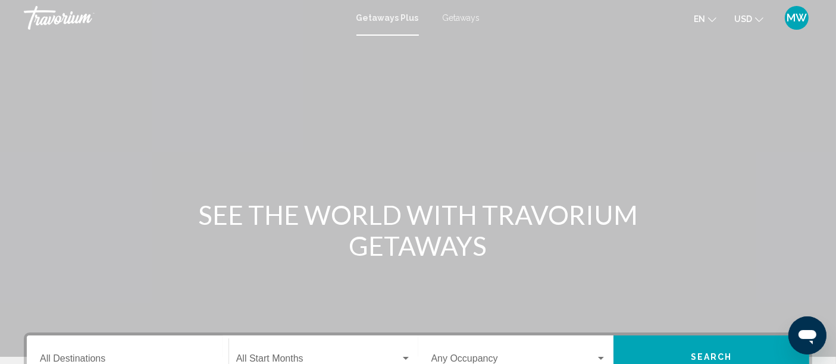
click at [115, 363] on input "Destination All Destinations" at bounding box center [128, 361] width 176 height 11
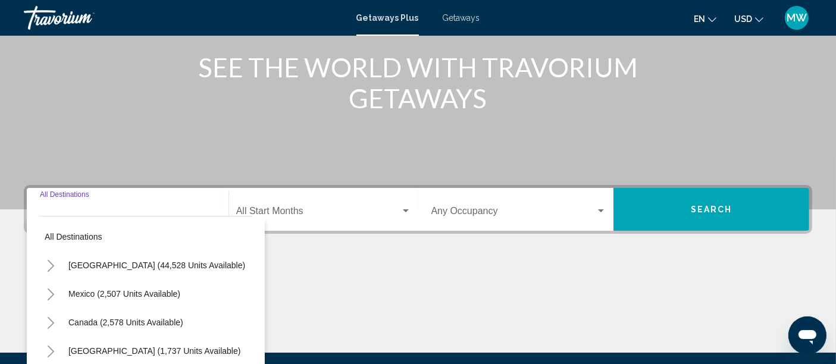
scroll to position [280, 0]
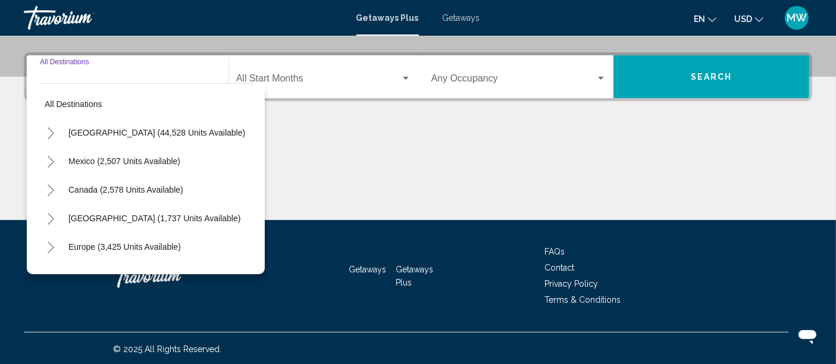
click at [96, 130] on span "[GEOGRAPHIC_DATA] (44,528 units available)" at bounding box center [156, 133] width 177 height 10
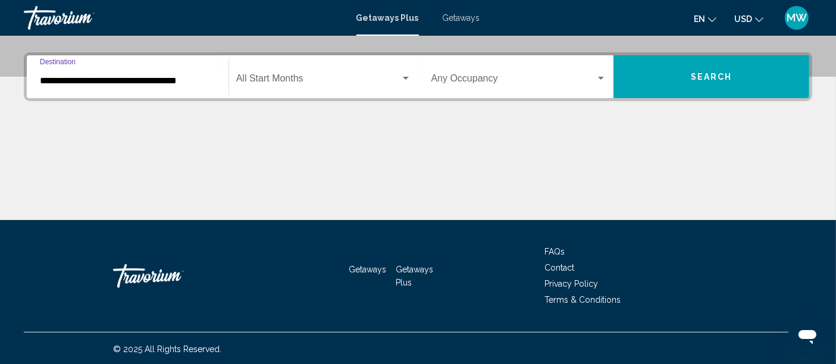
click at [132, 80] on input "**********" at bounding box center [128, 81] width 176 height 11
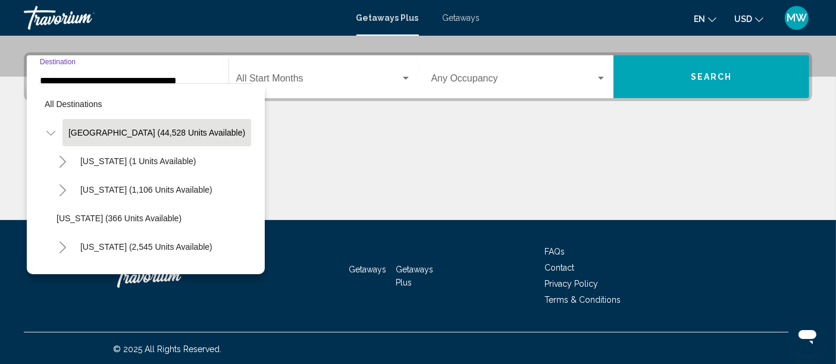
scroll to position [230, 0]
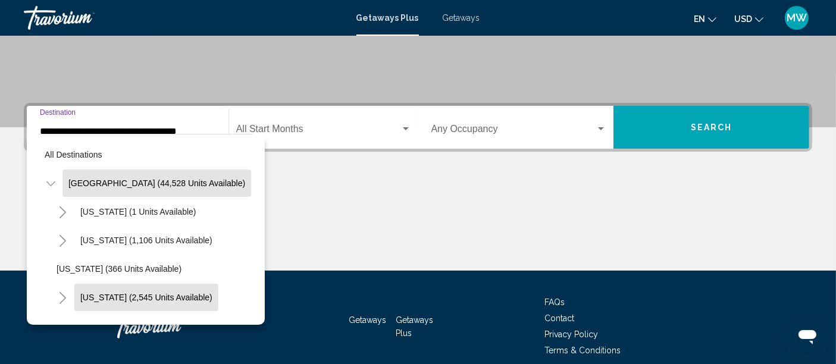
click at [149, 291] on button "[US_STATE] (2,545 units available)" at bounding box center [146, 297] width 144 height 27
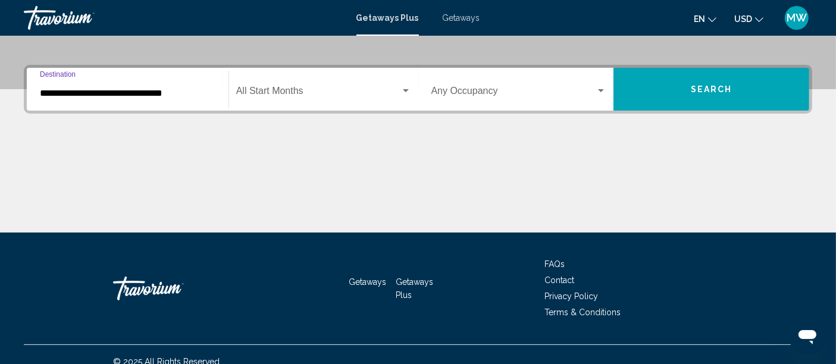
scroll to position [280, 0]
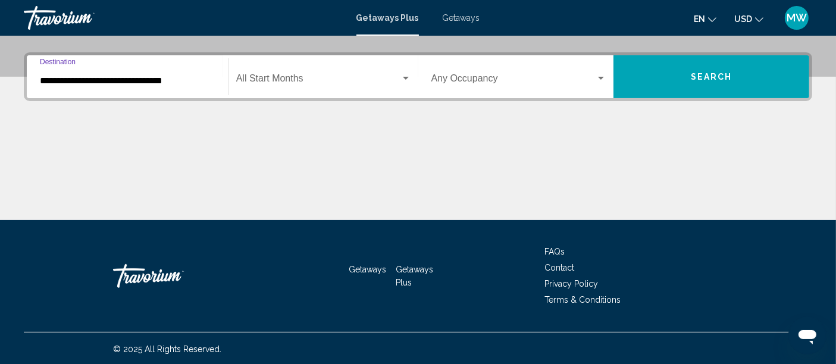
click at [115, 80] on input "**********" at bounding box center [128, 81] width 176 height 11
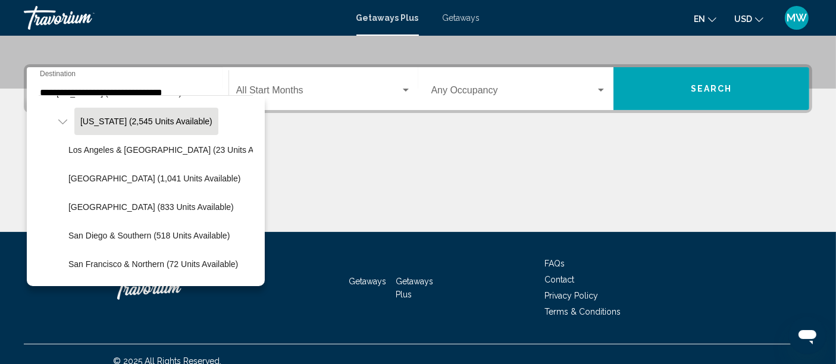
scroll to position [155, 0]
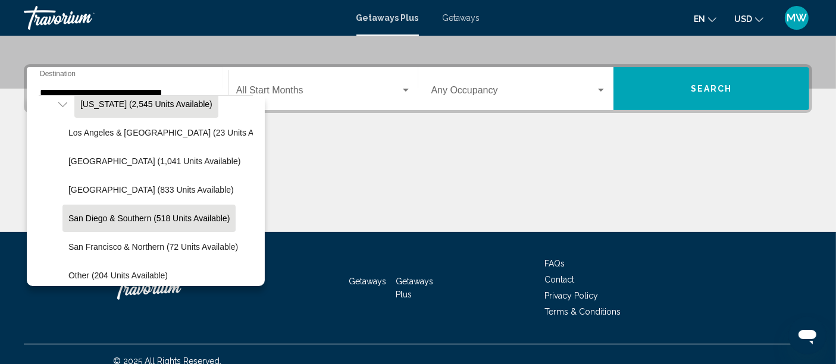
click at [115, 225] on button "San Diego & Southern (518 units available)" at bounding box center [149, 218] width 173 height 27
type input "**********"
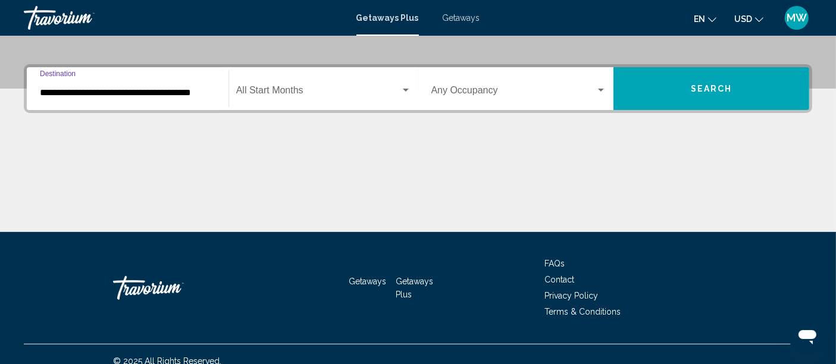
scroll to position [280, 0]
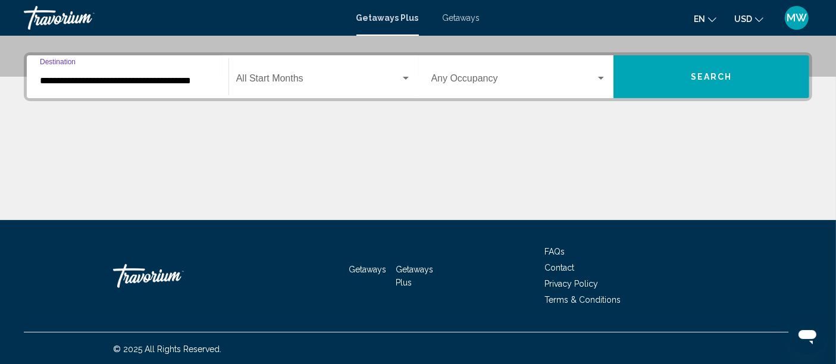
click at [274, 77] on span "Search widget" at bounding box center [318, 81] width 164 height 11
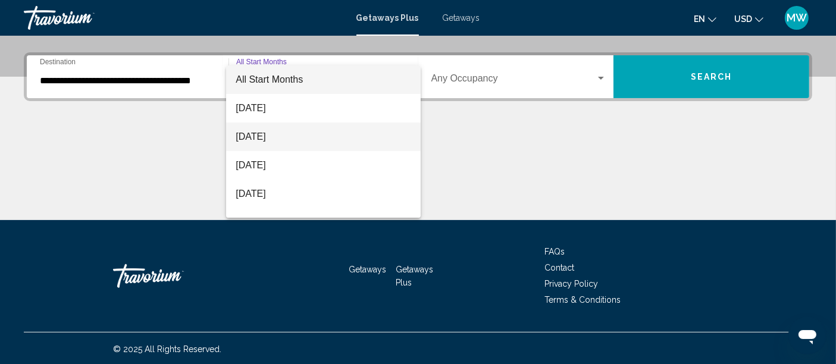
click at [286, 149] on span "[DATE]" at bounding box center [323, 137] width 175 height 29
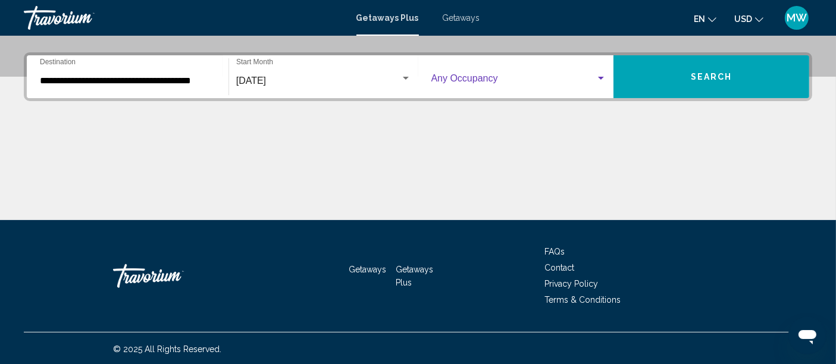
click at [564, 79] on span "Search widget" at bounding box center [514, 81] width 165 height 11
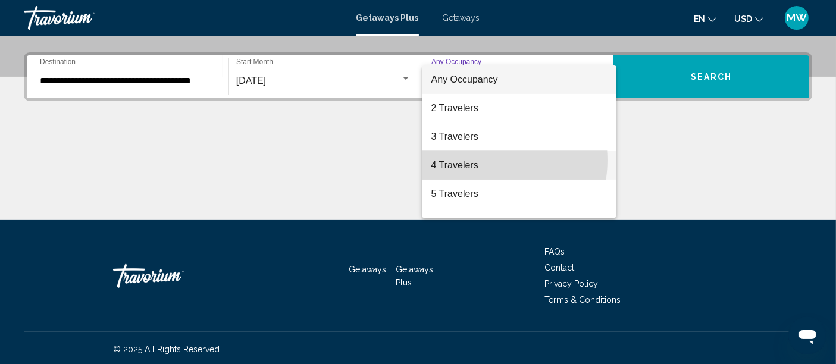
click at [477, 160] on span "4 Travelers" at bounding box center [520, 165] width 176 height 29
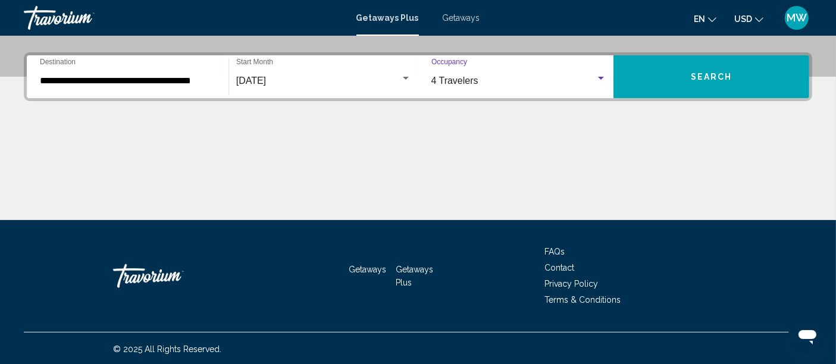
click at [670, 80] on button "Search" at bounding box center [712, 76] width 196 height 43
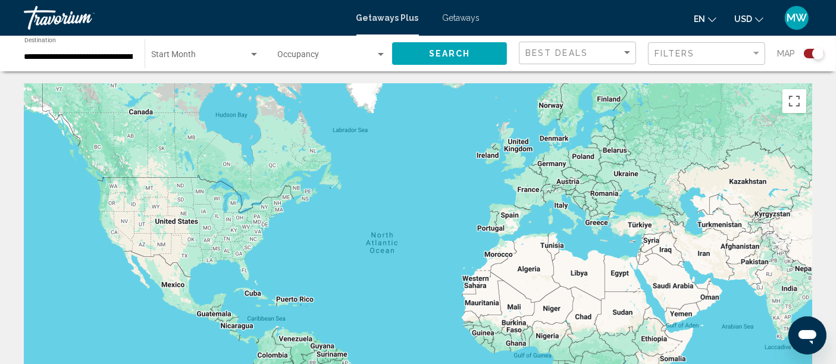
click at [458, 18] on span "Getaways" at bounding box center [462, 18] width 38 height 10
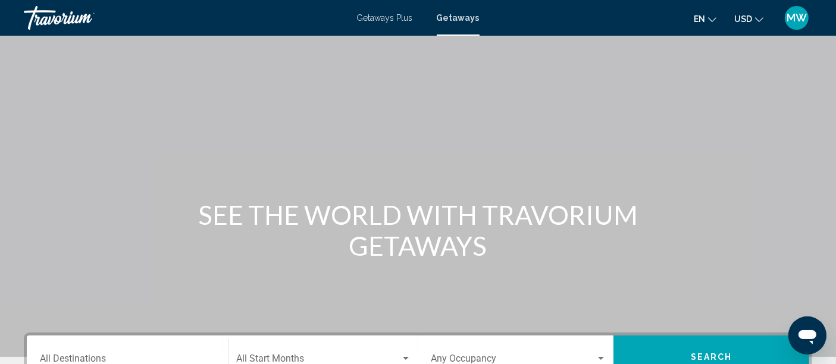
scroll to position [280, 0]
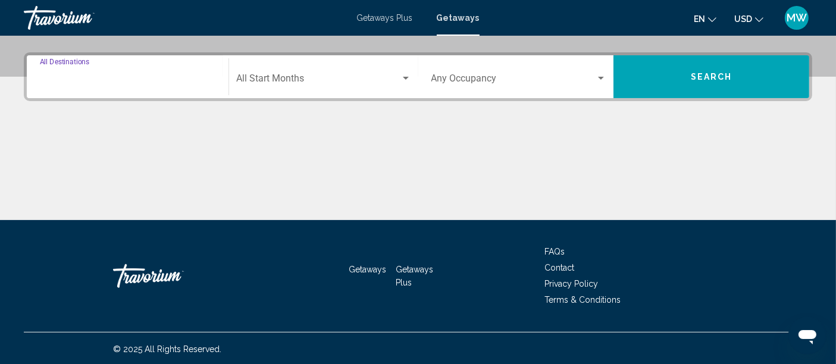
click at [151, 84] on input "Destination All Destinations" at bounding box center [128, 81] width 176 height 11
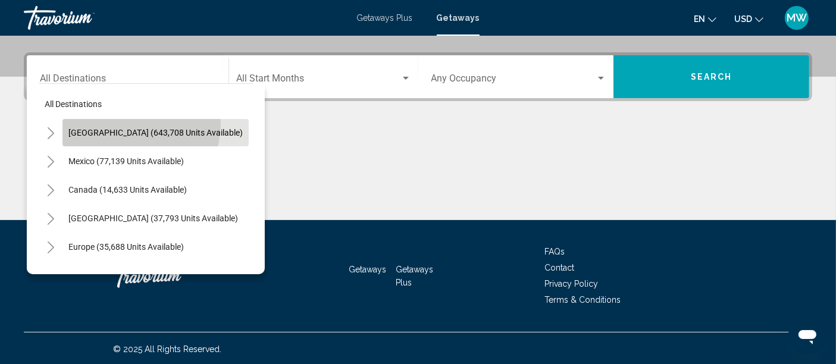
click at [115, 121] on button "[GEOGRAPHIC_DATA] (643,708 units available)" at bounding box center [156, 132] width 186 height 27
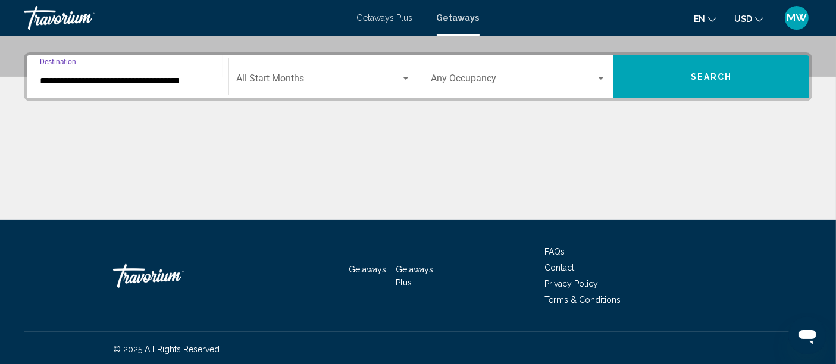
click at [179, 82] on input "**********" at bounding box center [128, 81] width 176 height 11
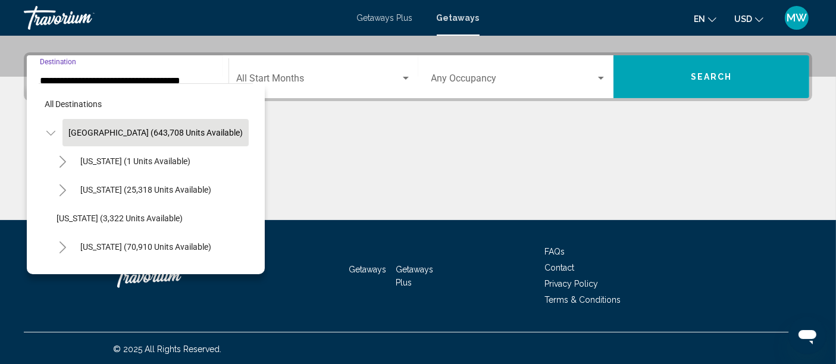
scroll to position [230, 0]
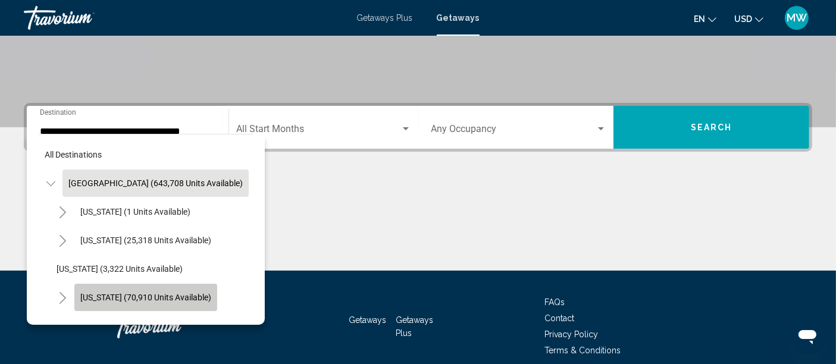
click at [148, 300] on span "[US_STATE] (70,910 units available)" at bounding box center [145, 298] width 131 height 10
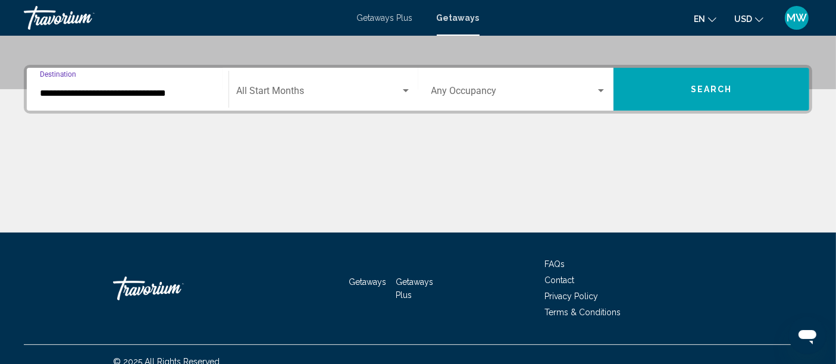
scroll to position [280, 0]
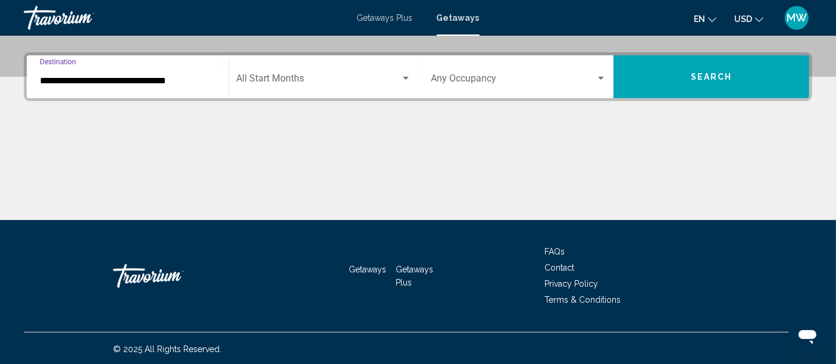
click at [151, 77] on input "**********" at bounding box center [128, 81] width 176 height 11
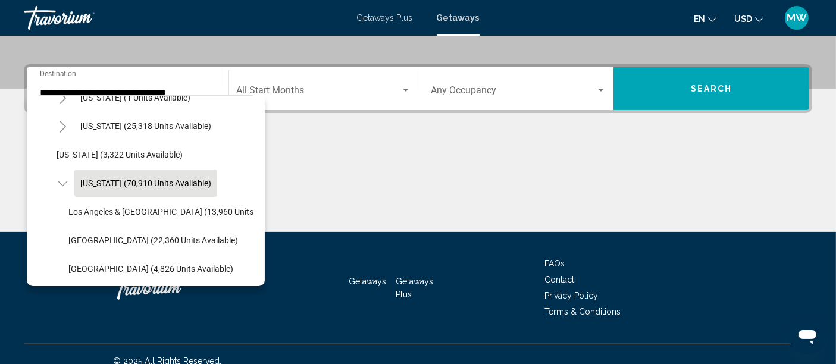
scroll to position [228, 0]
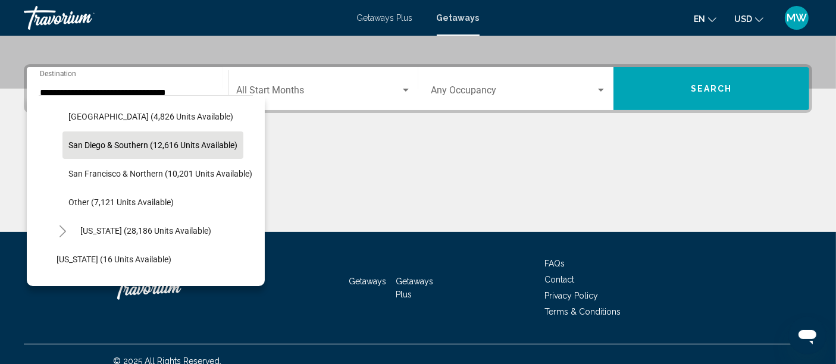
click at [141, 138] on button "San Diego & Southern (12,616 units available)" at bounding box center [153, 145] width 181 height 27
type input "**********"
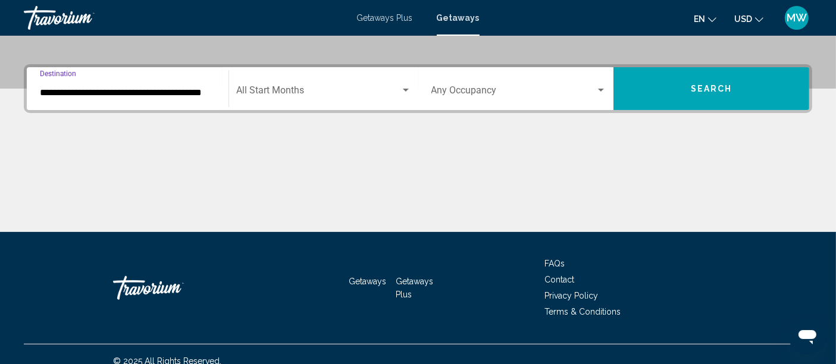
scroll to position [280, 0]
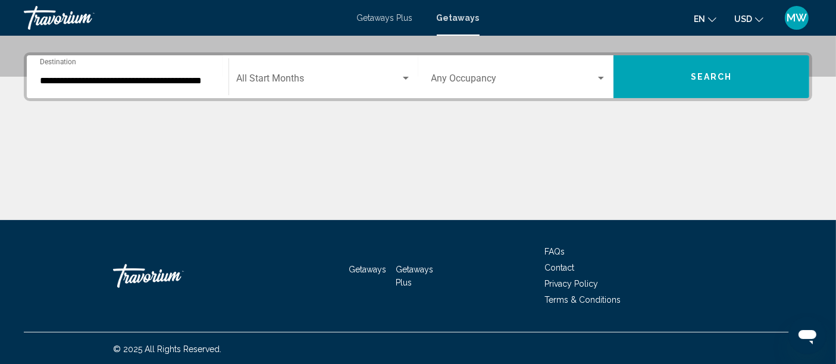
click at [262, 85] on div "Start Month All Start Months" at bounding box center [323, 77] width 175 height 38
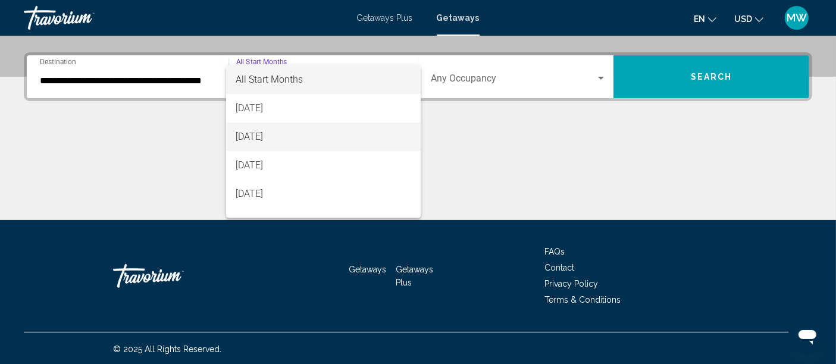
click at [274, 140] on span "[DATE]" at bounding box center [323, 137] width 175 height 29
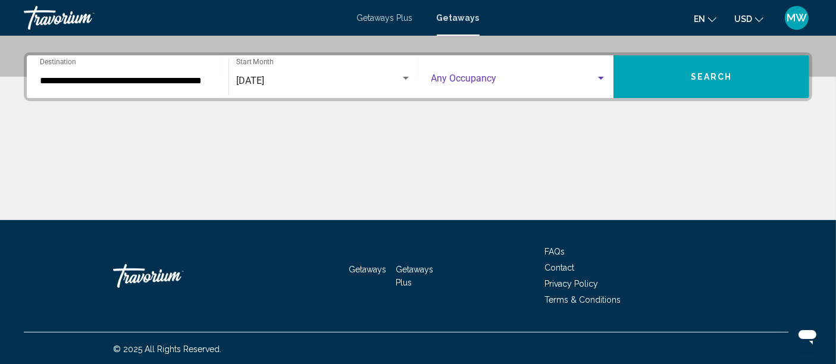
click at [477, 84] on span "Search widget" at bounding box center [514, 81] width 165 height 11
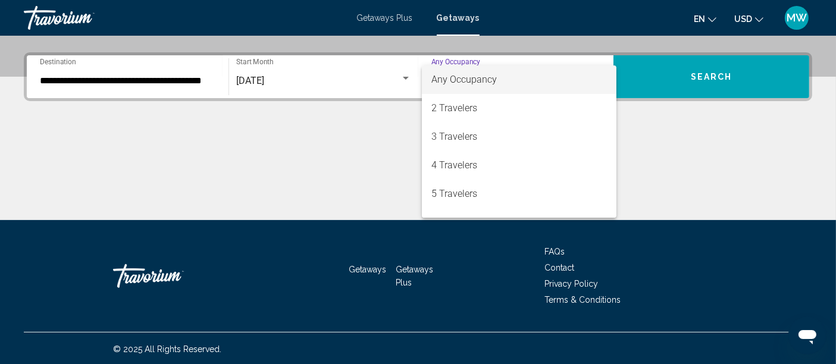
click at [649, 88] on div at bounding box center [418, 182] width 836 height 364
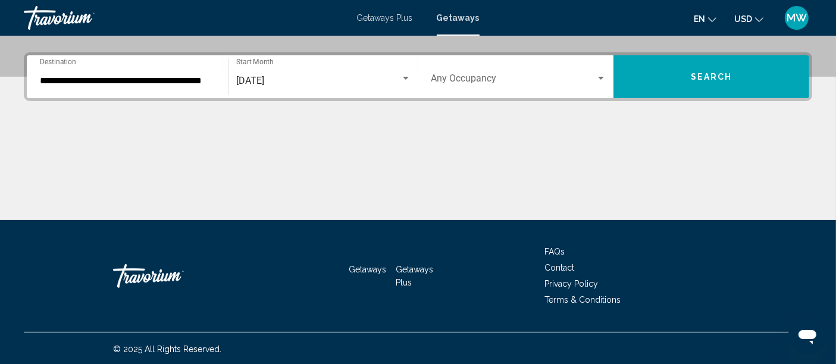
click at [695, 84] on button "Search" at bounding box center [712, 76] width 196 height 43
